Goal: Check status: Check status

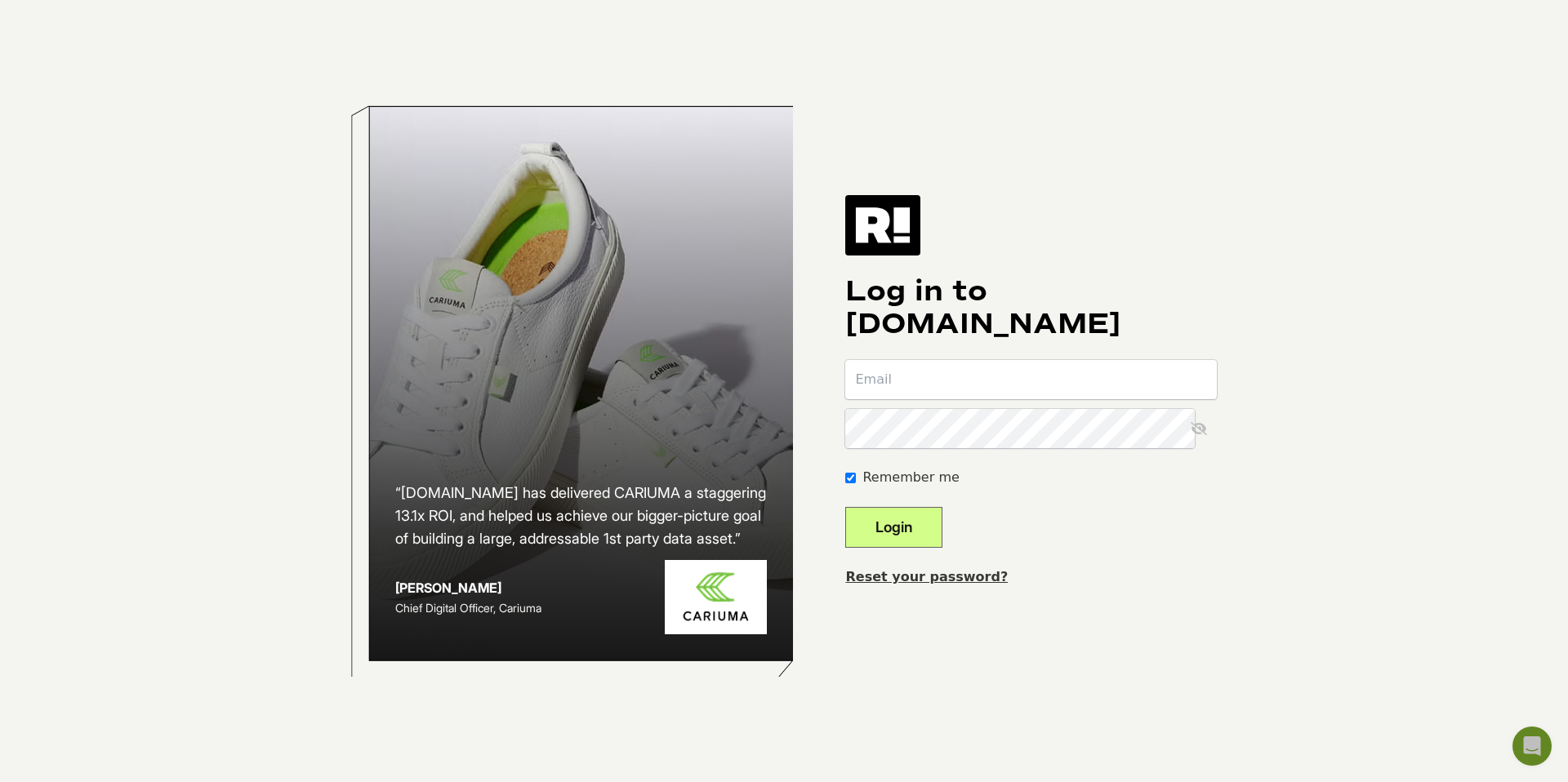
type input "[PERSON_NAME][EMAIL_ADDRESS][DOMAIN_NAME]"
click at [937, 524] on button "Login" at bounding box center [893, 527] width 97 height 41
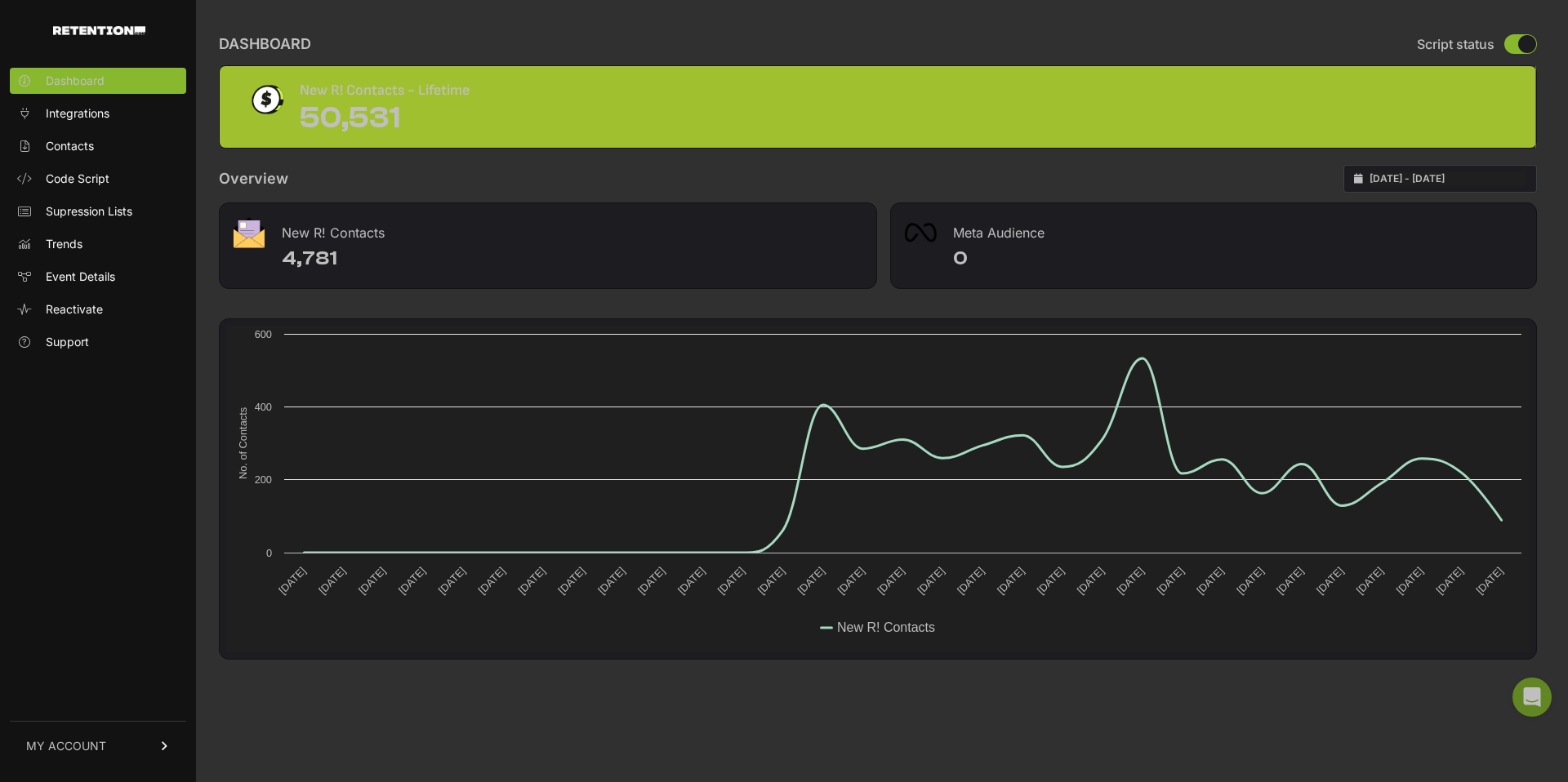
click at [1450, 176] on input "[DATE] - [DATE]" at bounding box center [1447, 178] width 157 height 13
click at [1424, 405] on li "Custom Range" at bounding box center [1454, 407] width 131 height 23
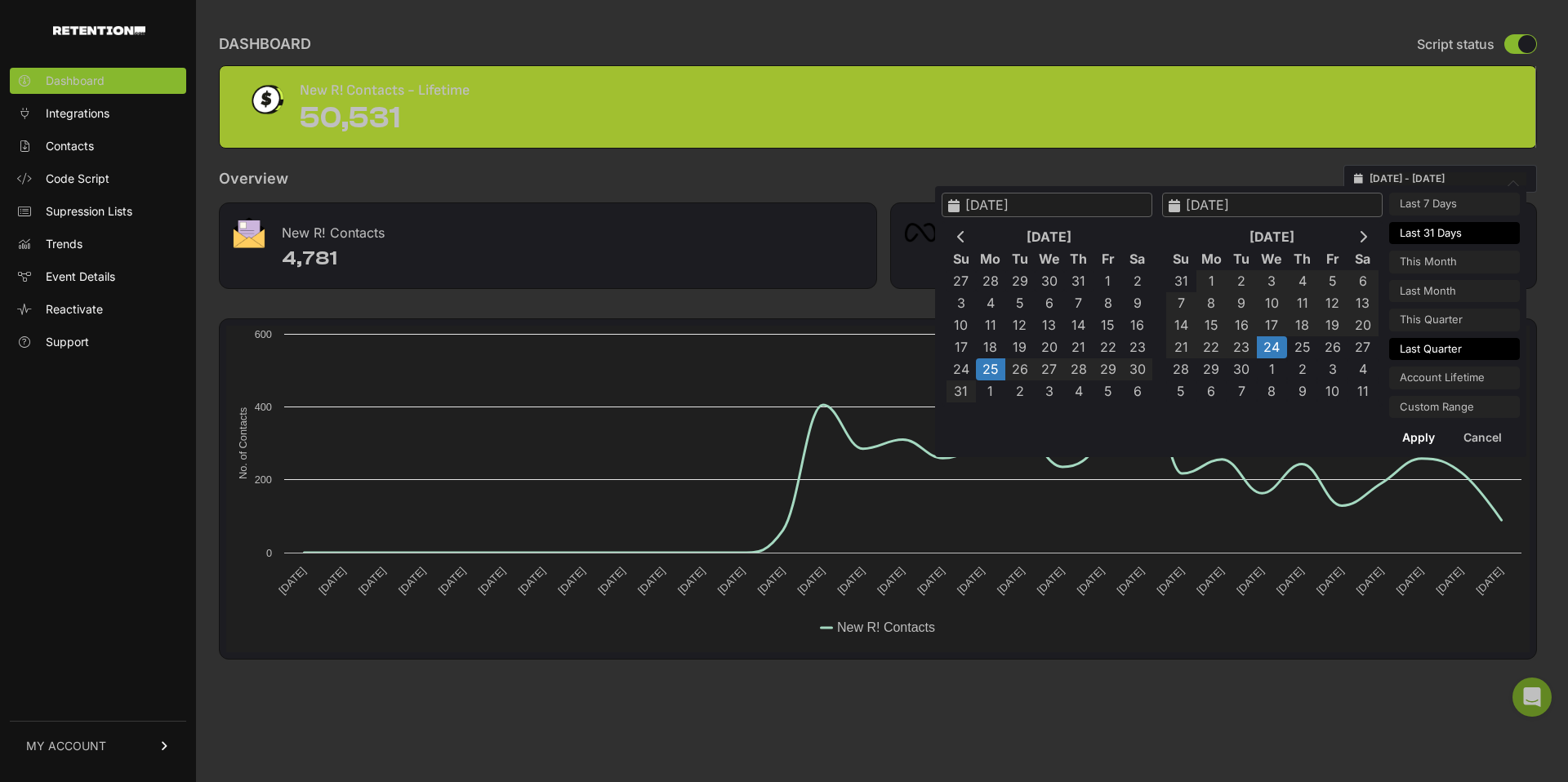
type input "[DATE]"
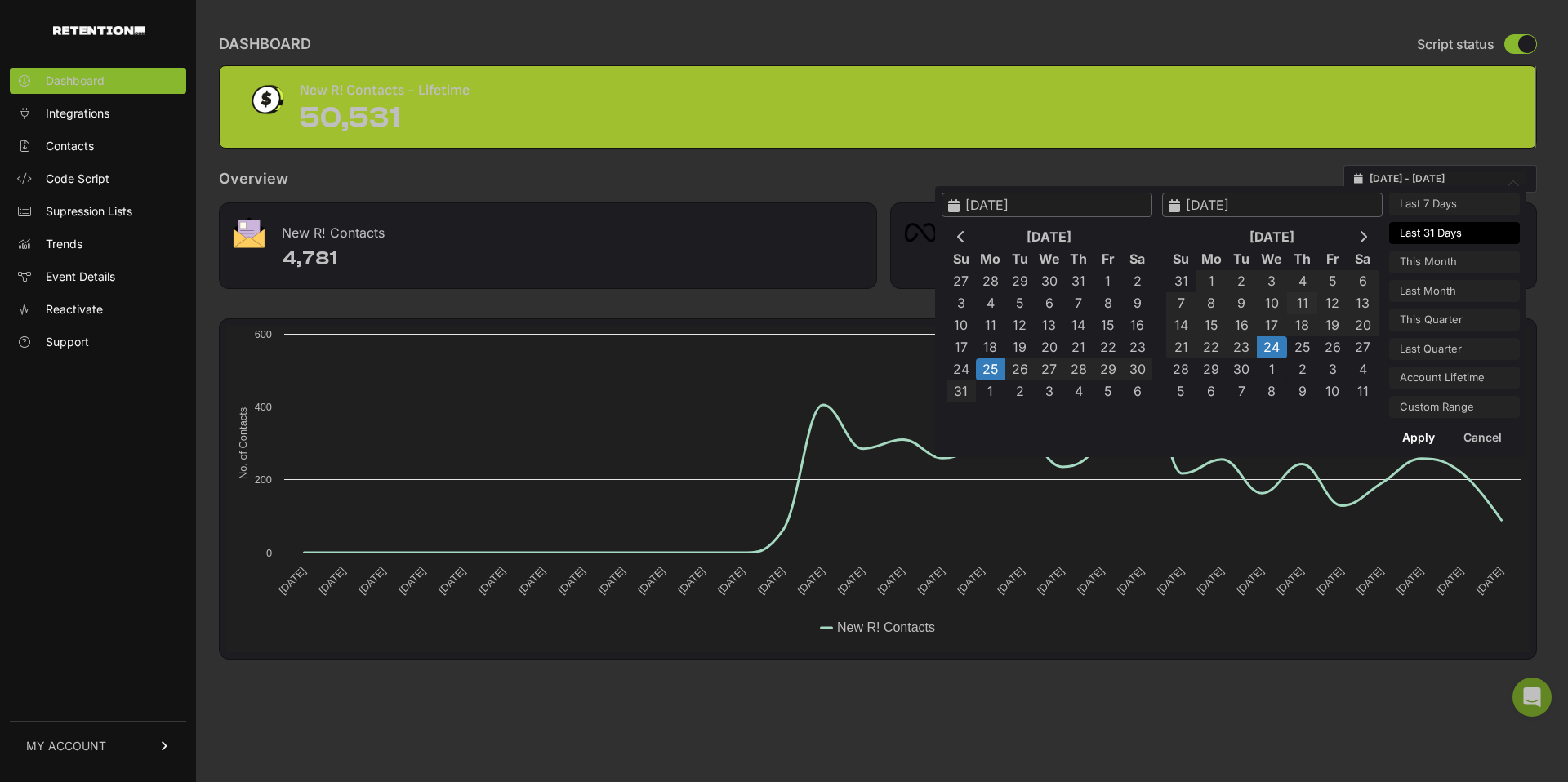
type input "[DATE]"
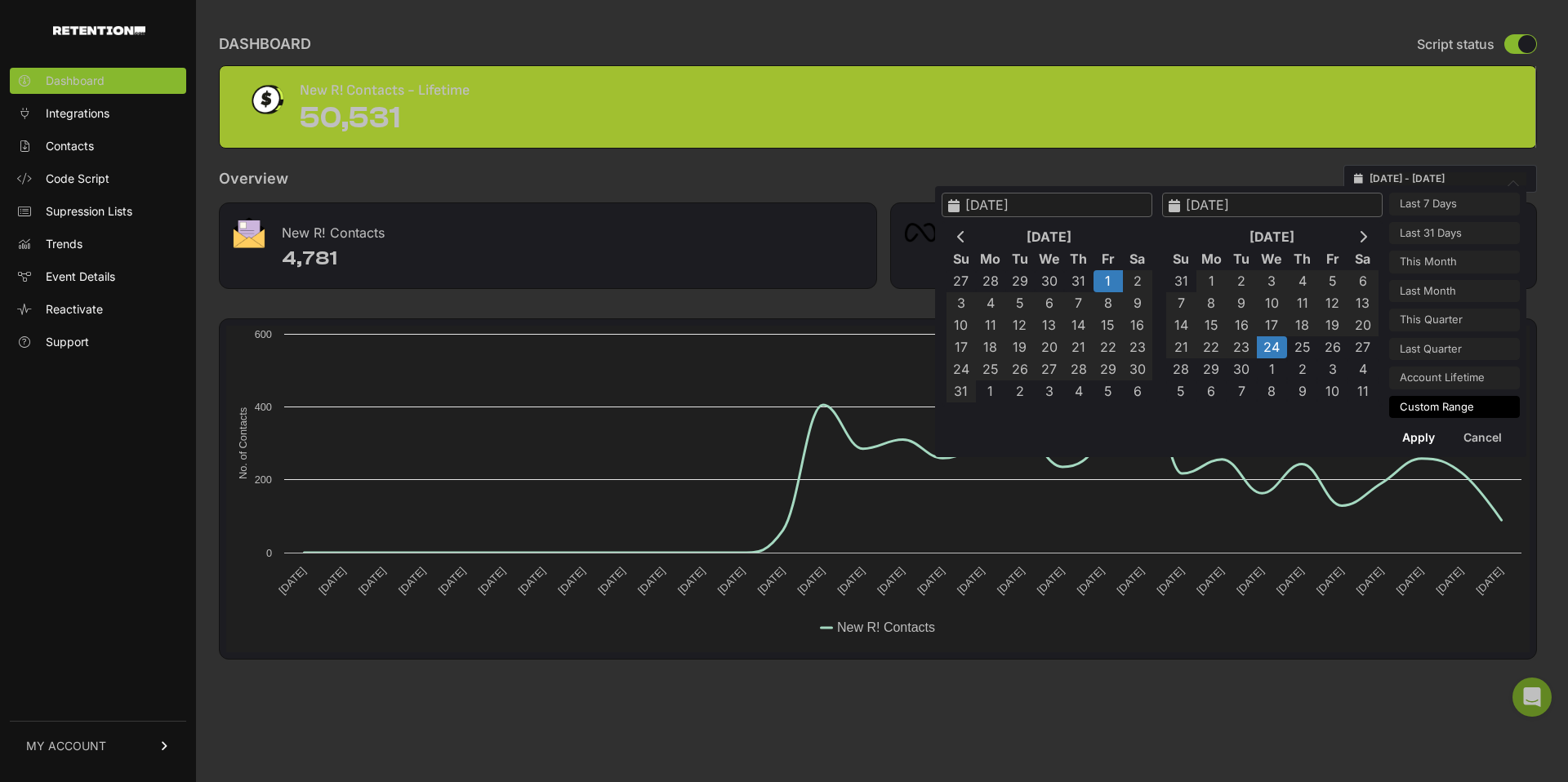
type input "[DATE]"
click at [1423, 436] on button "Apply" at bounding box center [1419, 437] width 59 height 26
type input "[DATE] - [DATE]"
